Goal: Task Accomplishment & Management: Manage account settings

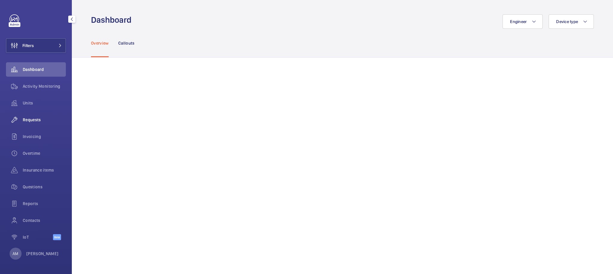
click at [40, 121] on span "Requests" at bounding box center [44, 120] width 43 height 6
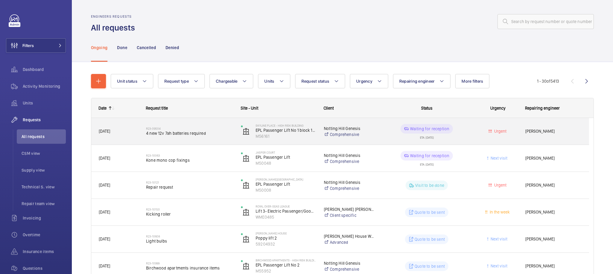
click at [529, 133] on span "[PERSON_NAME]" at bounding box center [553, 131] width 56 height 7
